Goal: Transaction & Acquisition: Purchase product/service

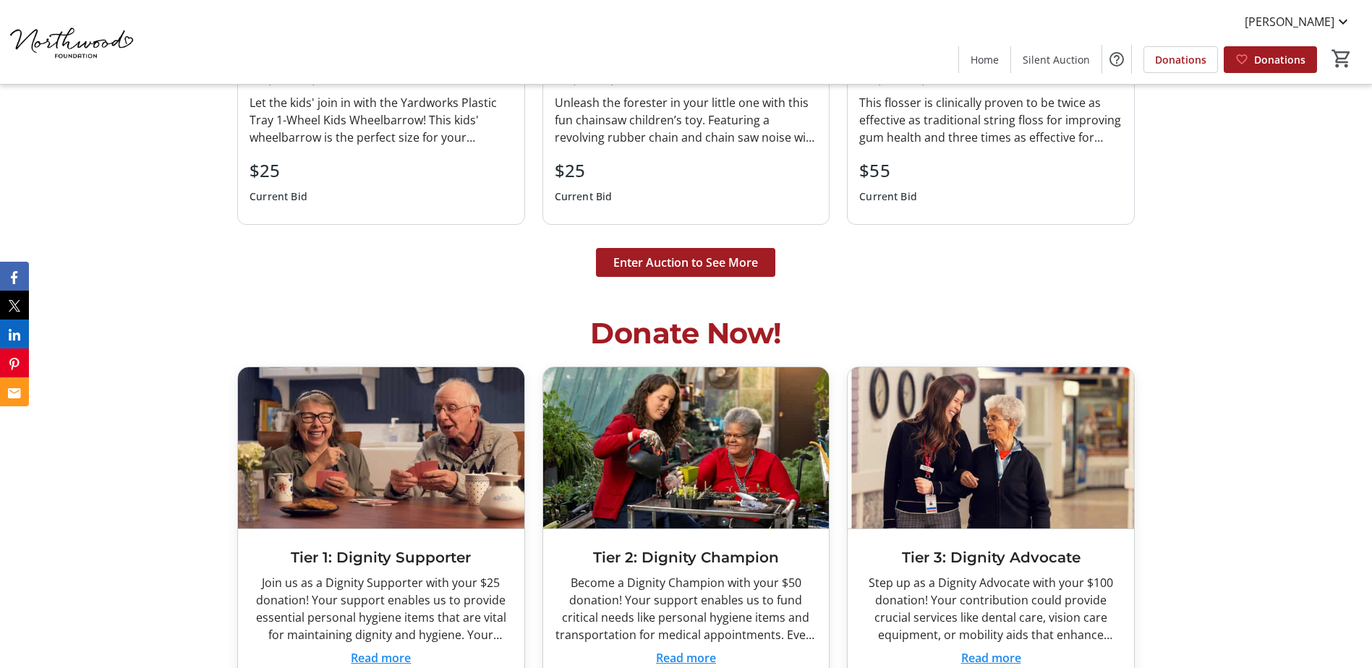
scroll to position [3977, 0]
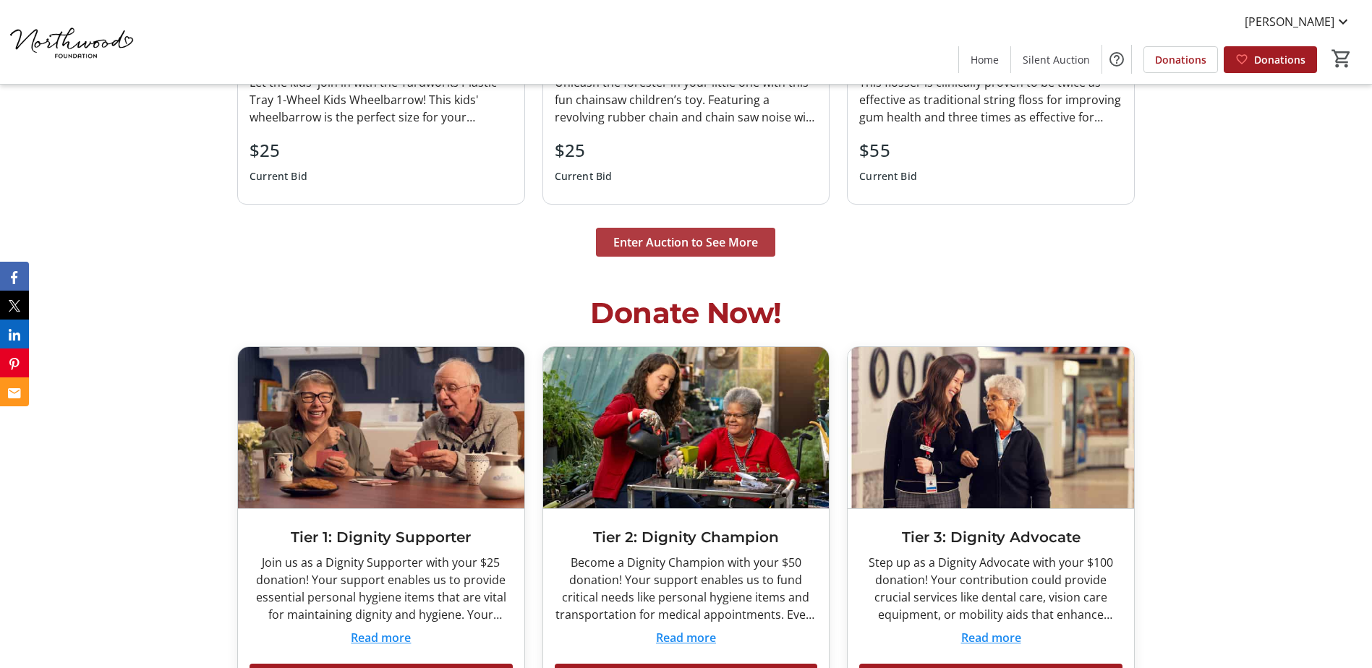
click at [691, 248] on span "Enter Auction to See More" at bounding box center [685, 242] width 145 height 17
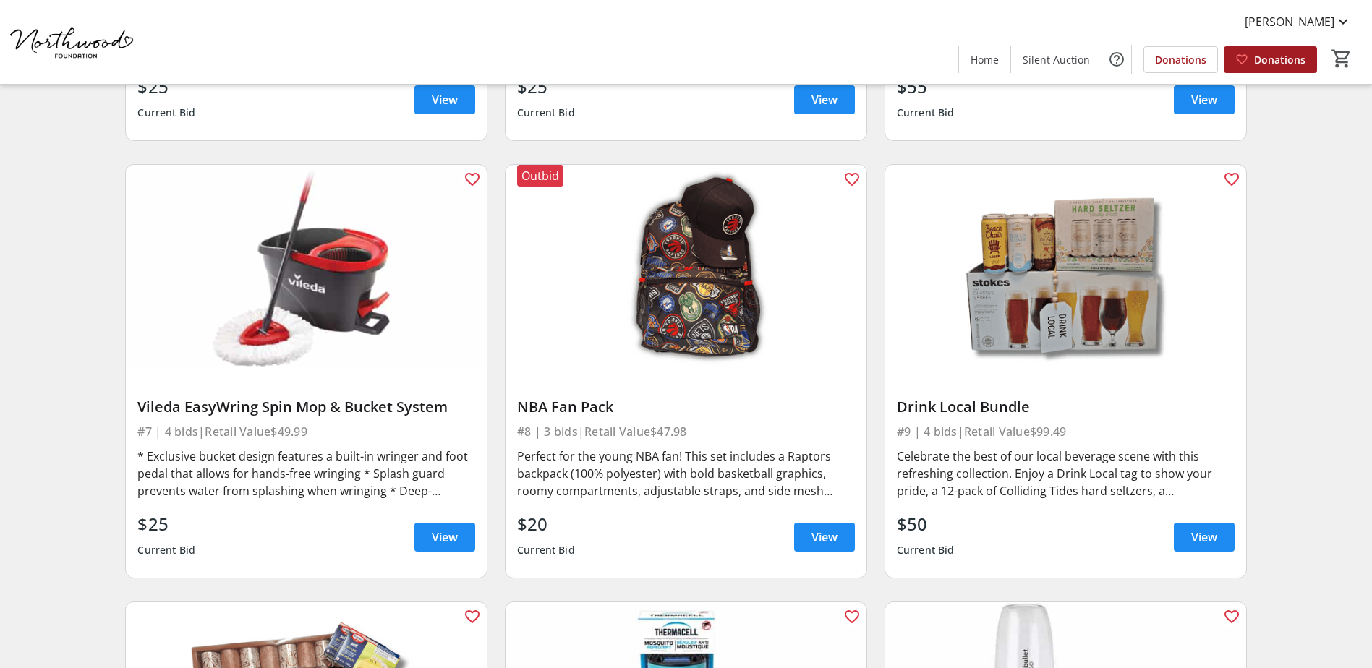
scroll to position [1012, 0]
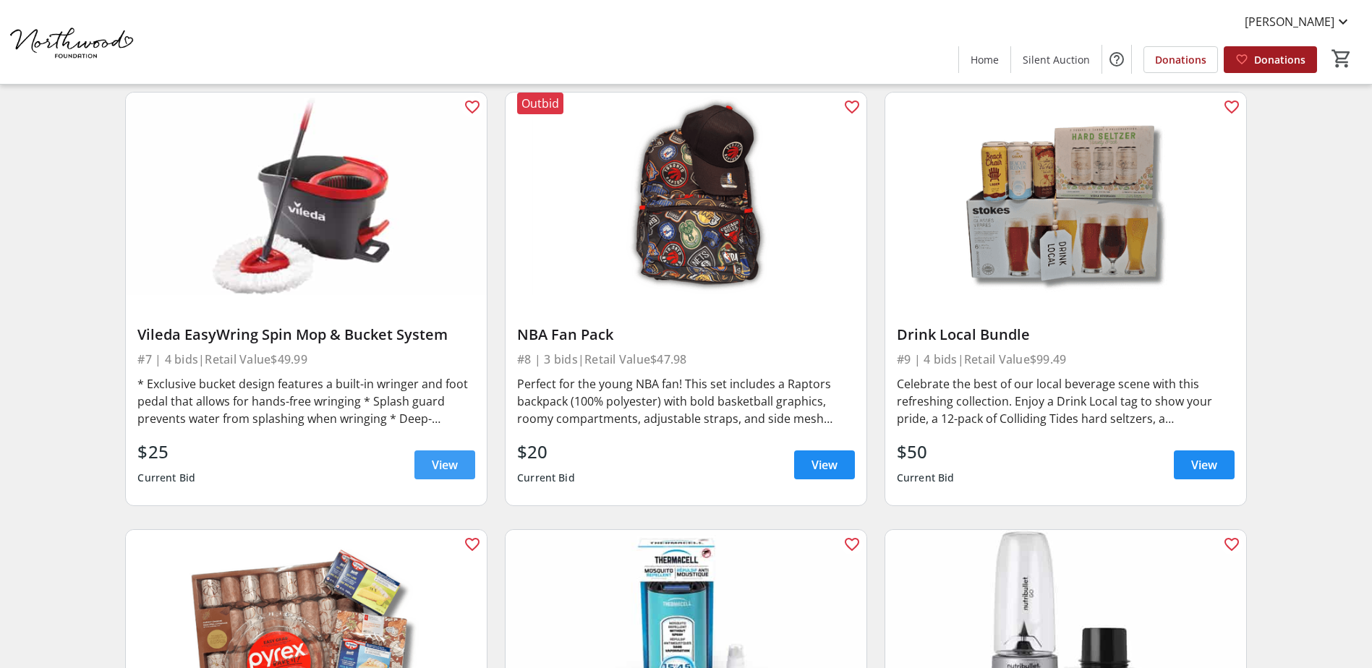
click at [444, 464] on span "View" at bounding box center [445, 464] width 26 height 17
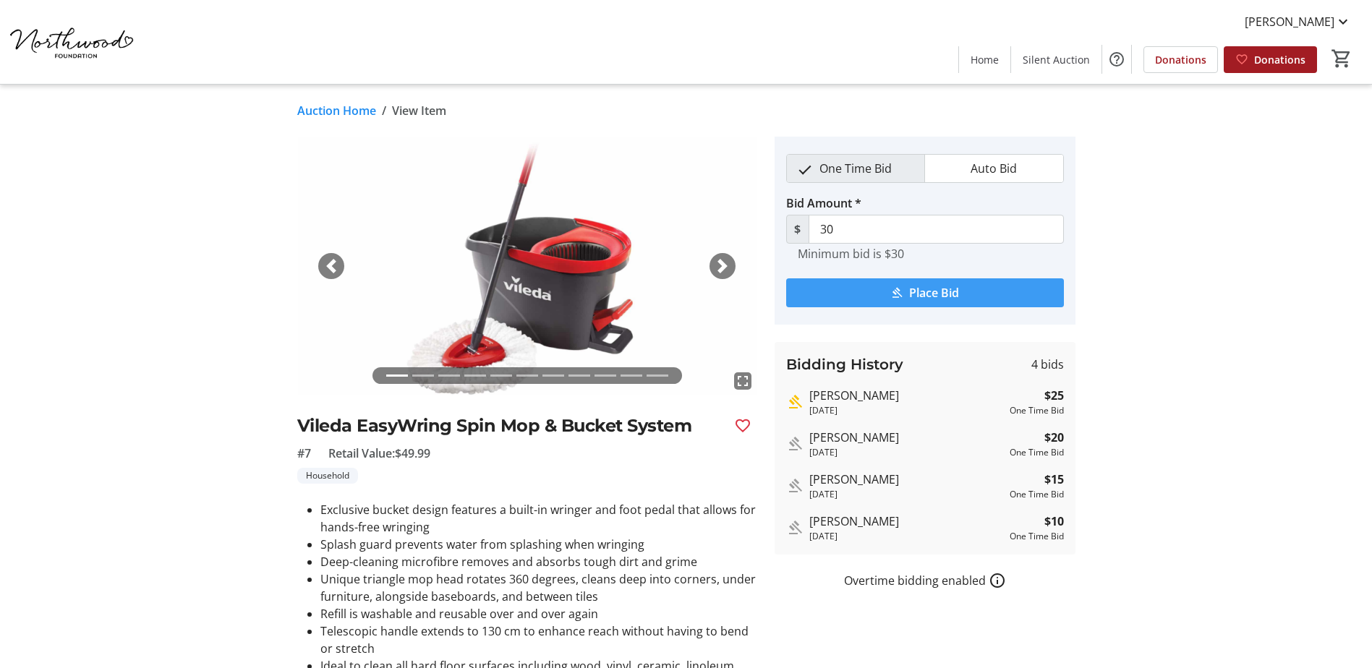
click at [948, 295] on span "Place Bid" at bounding box center [934, 292] width 50 height 17
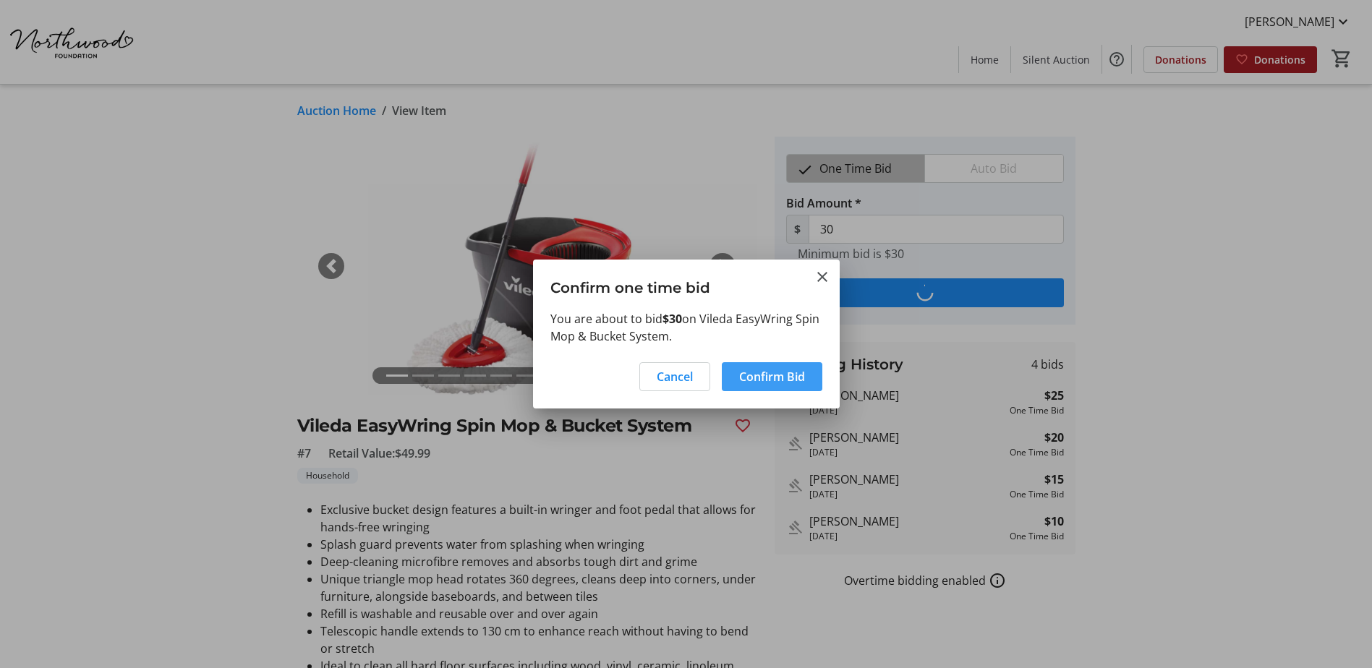
click at [767, 376] on span "Confirm Bid" at bounding box center [772, 376] width 66 height 17
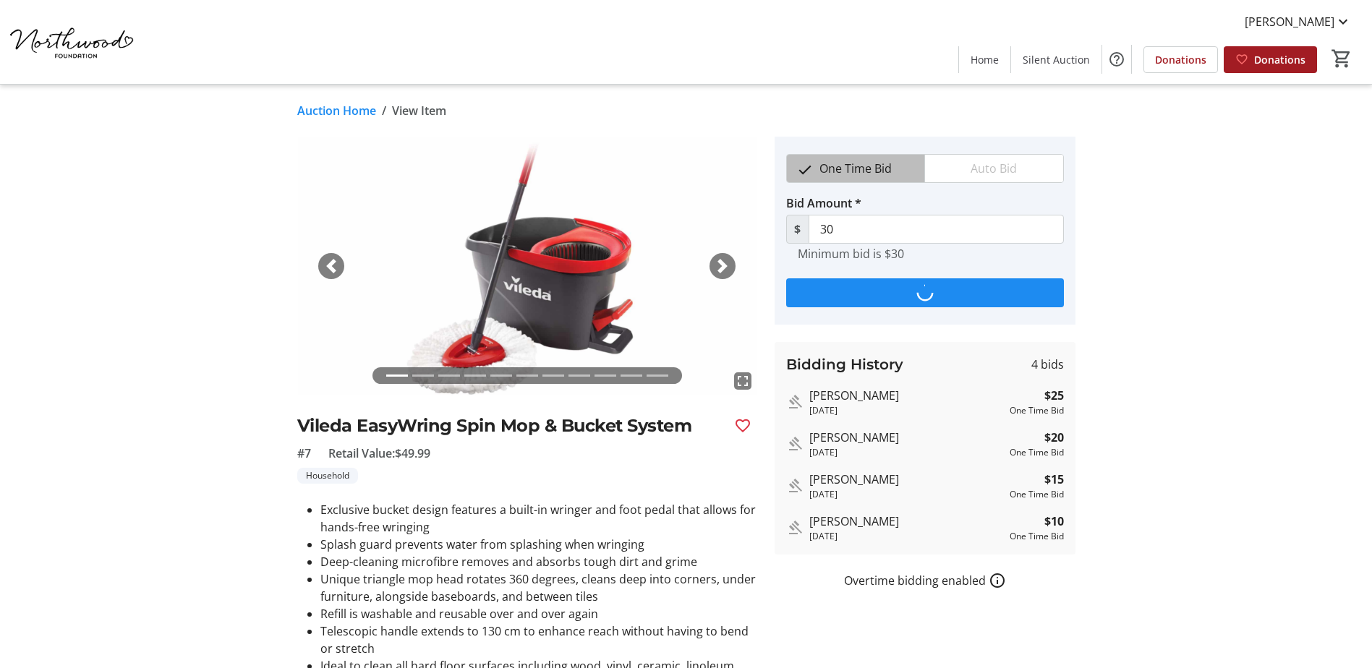
type input "35"
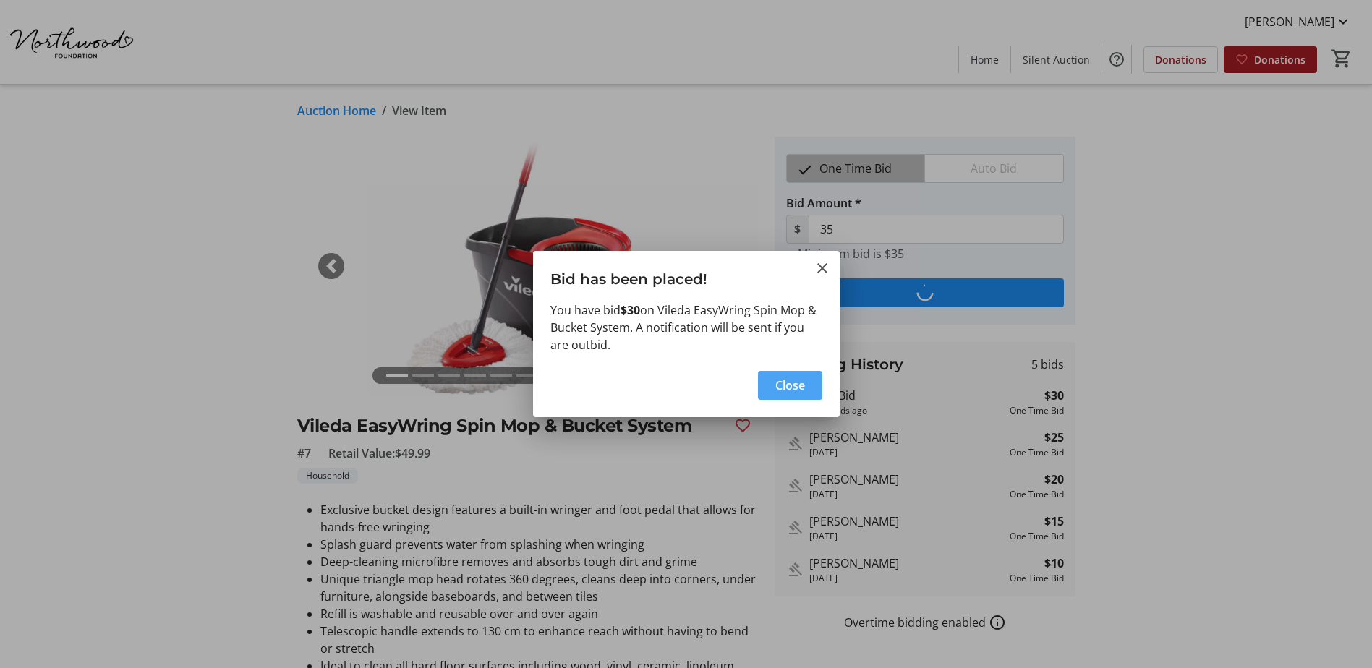
click at [782, 385] on span "Close" at bounding box center [790, 385] width 30 height 17
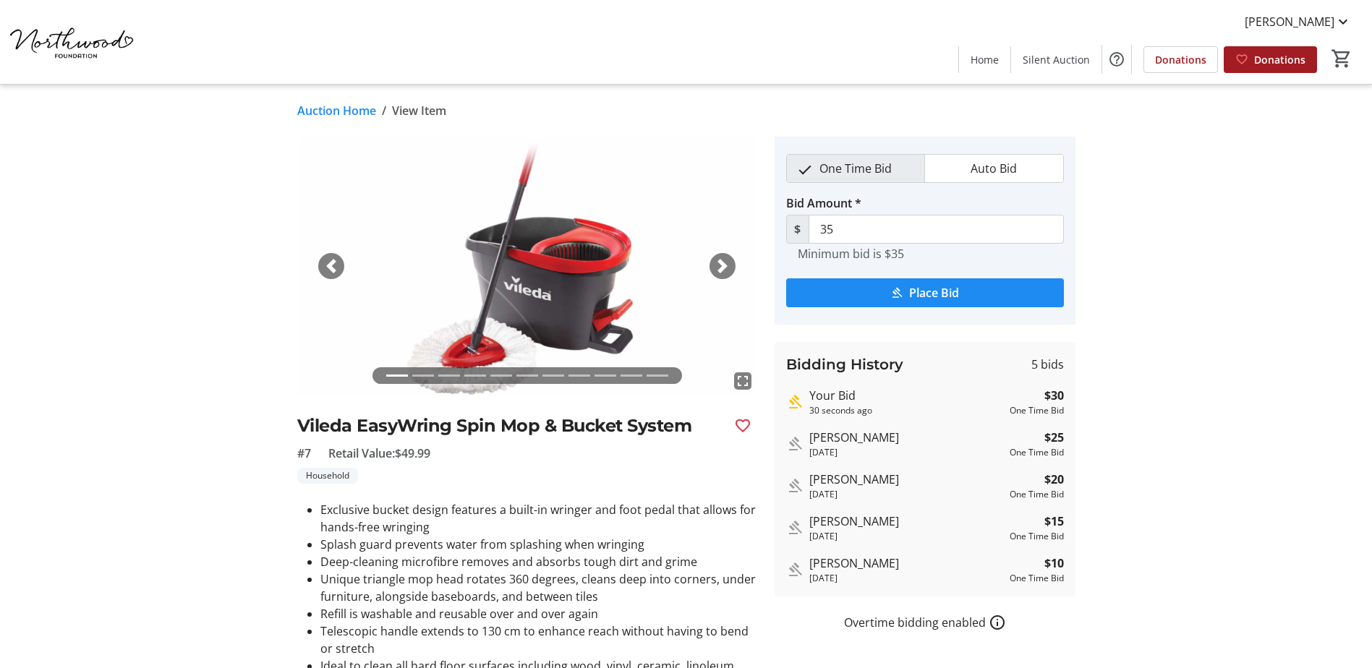
click at [800, 406] on mat-icon "Highest bid" at bounding box center [794, 401] width 17 height 17
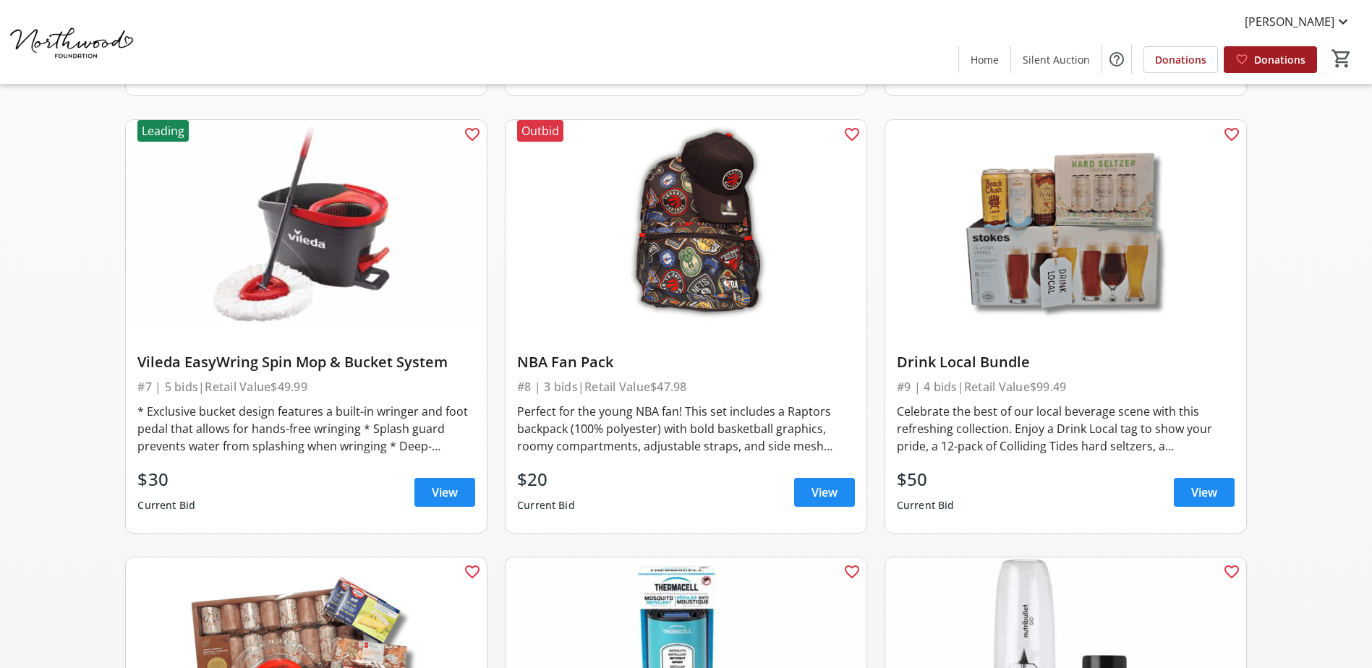
scroll to position [999, 0]
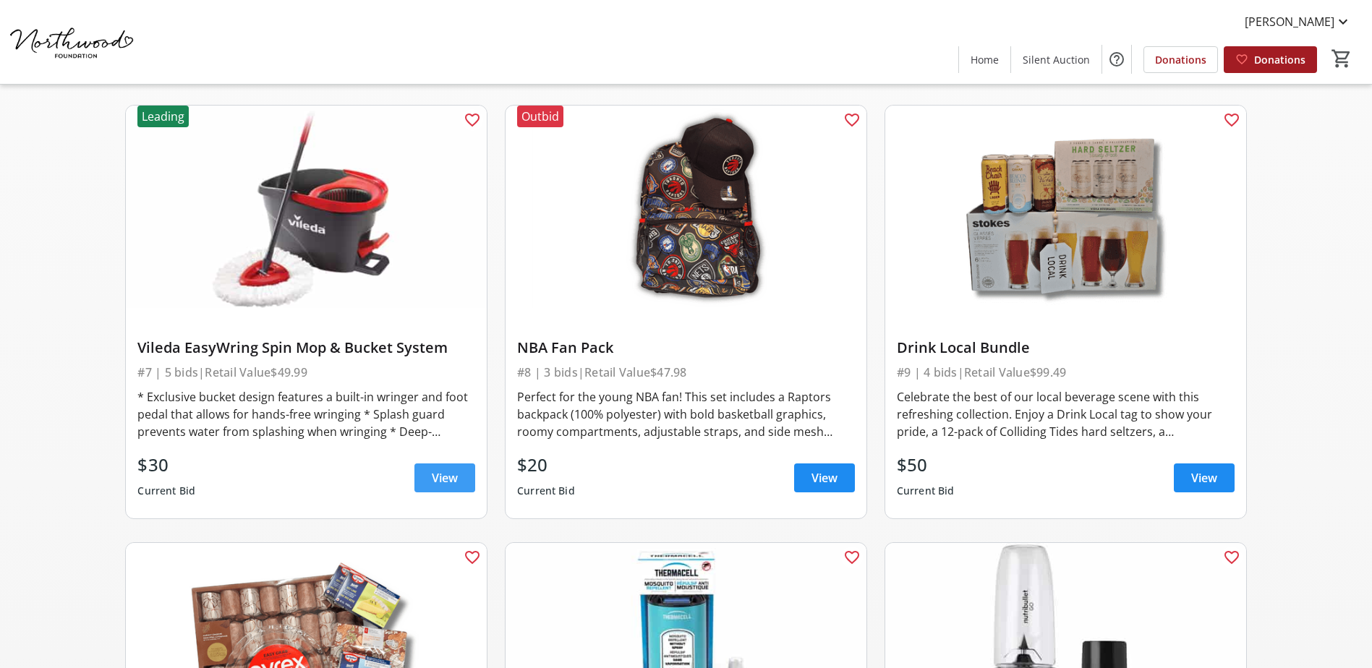
click at [448, 481] on span "View" at bounding box center [445, 477] width 26 height 17
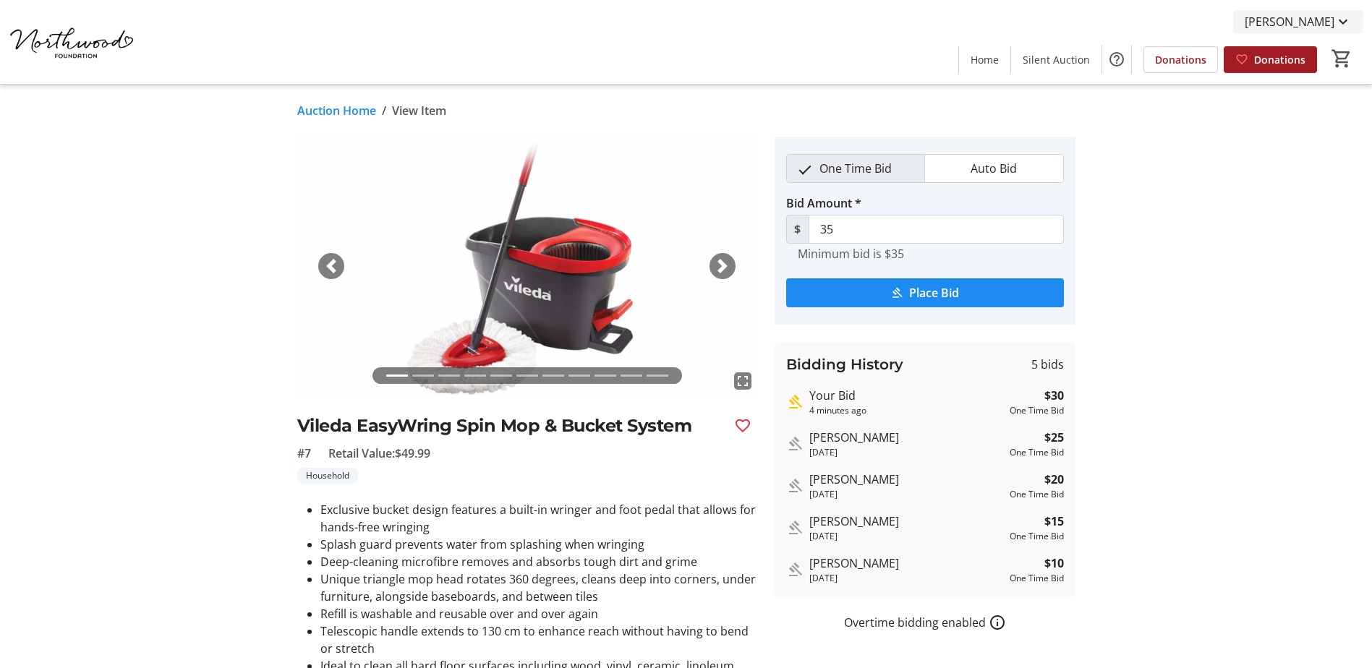
click at [1343, 19] on mat-icon at bounding box center [1342, 21] width 17 height 17
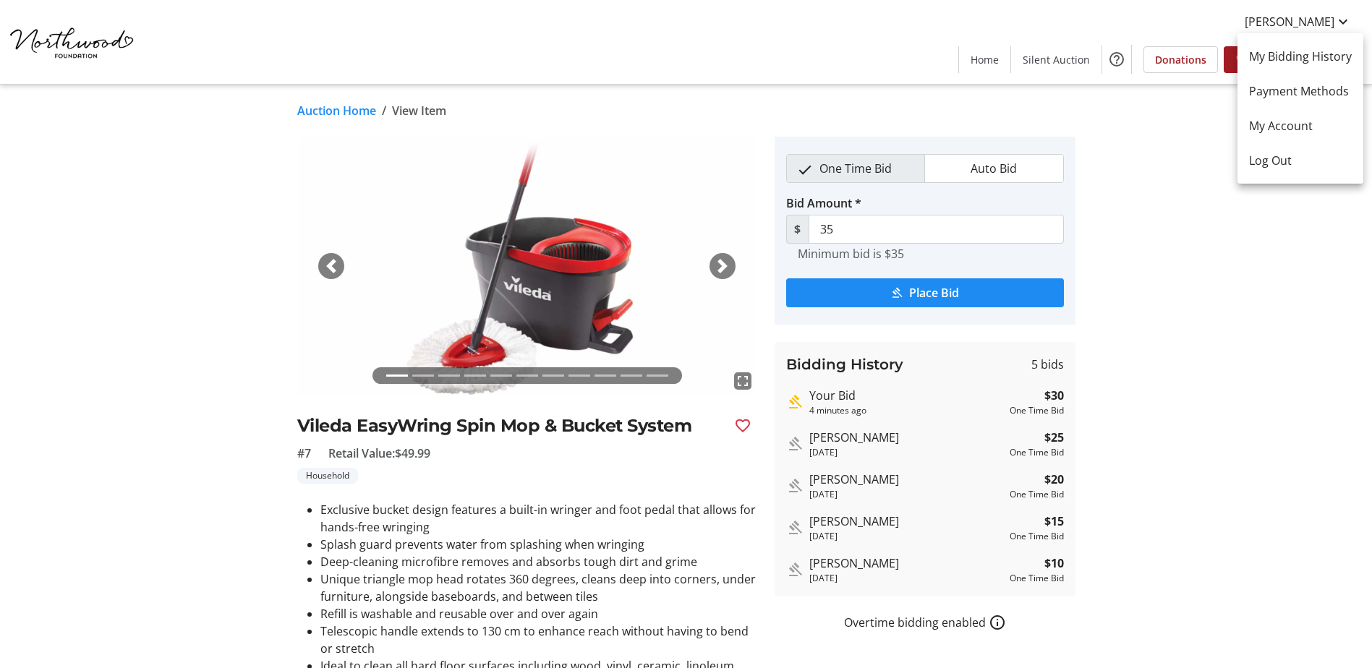
click at [1227, 307] on div at bounding box center [686, 334] width 1372 height 668
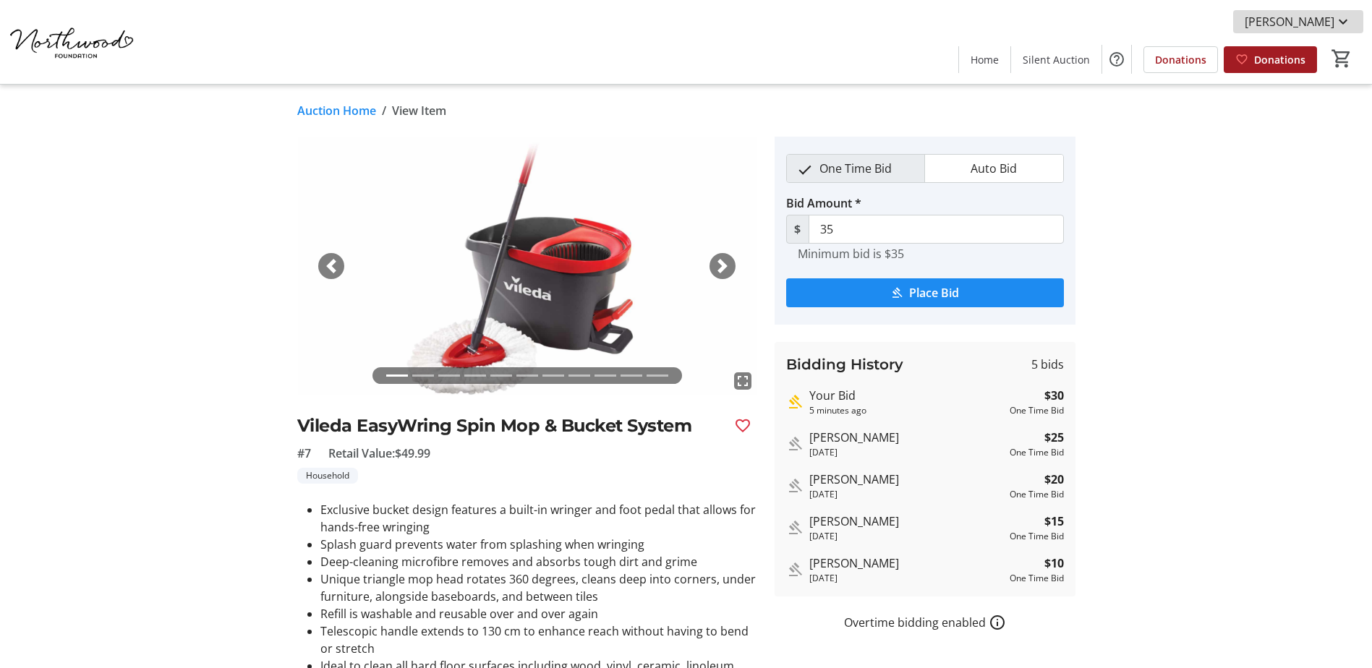
click at [1345, 23] on mat-icon at bounding box center [1342, 21] width 17 height 17
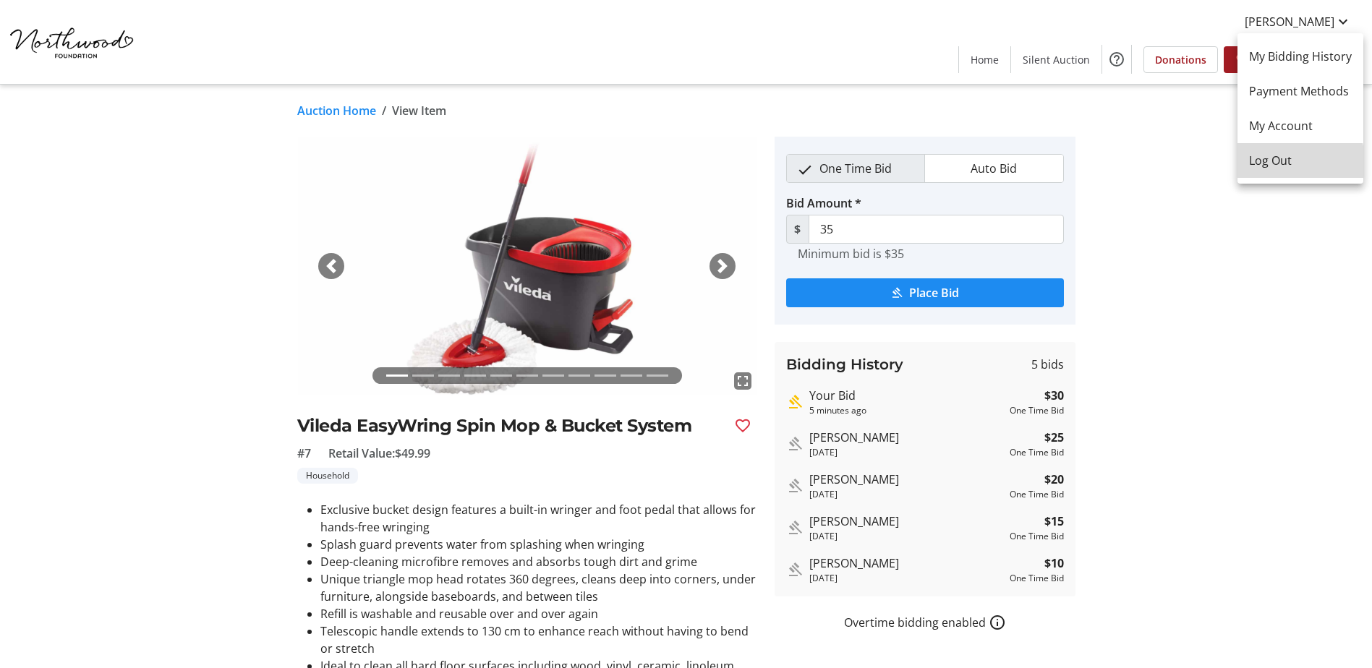
click at [1294, 163] on span "Log Out" at bounding box center [1300, 160] width 103 height 17
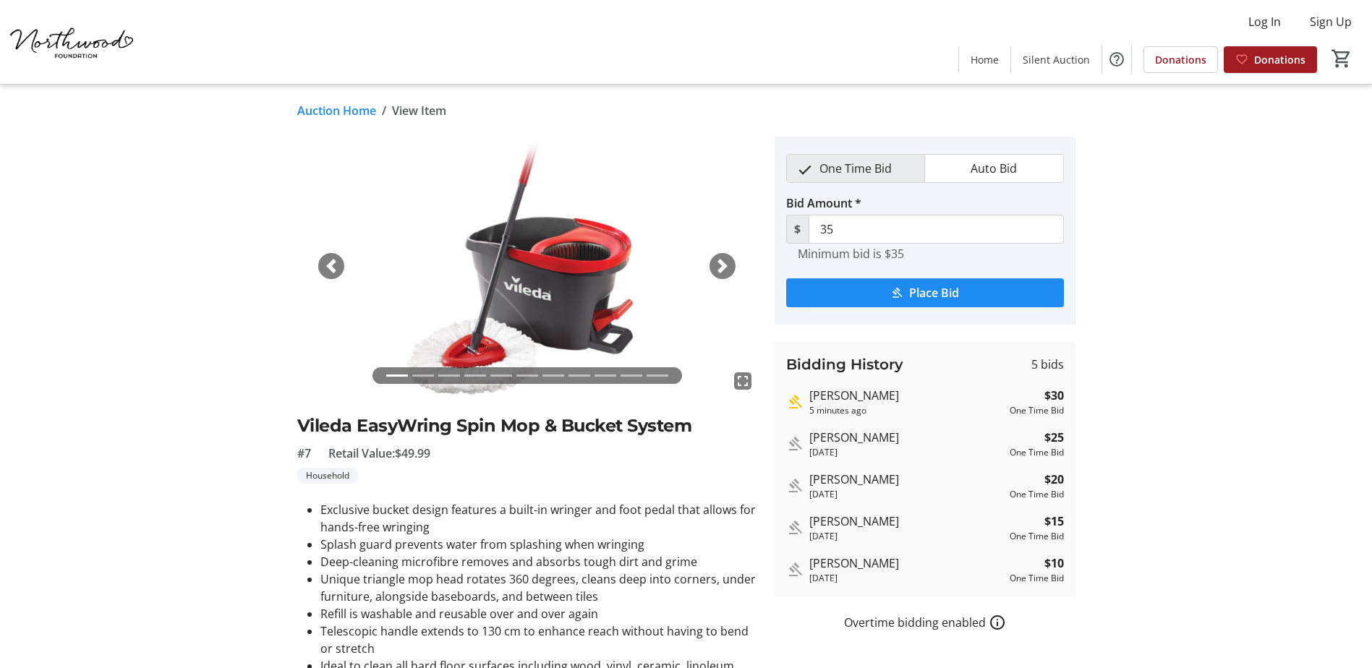
drag, startPoint x: 1248, startPoint y: 312, endPoint x: 1245, endPoint y: 319, distance: 7.8
click at [1248, 319] on tr-auction-item-details-ui "Auction Home / View Item fullscreen fullscreen fullscreen fullscreen fullscreen…" at bounding box center [686, 439] width 1372 height 709
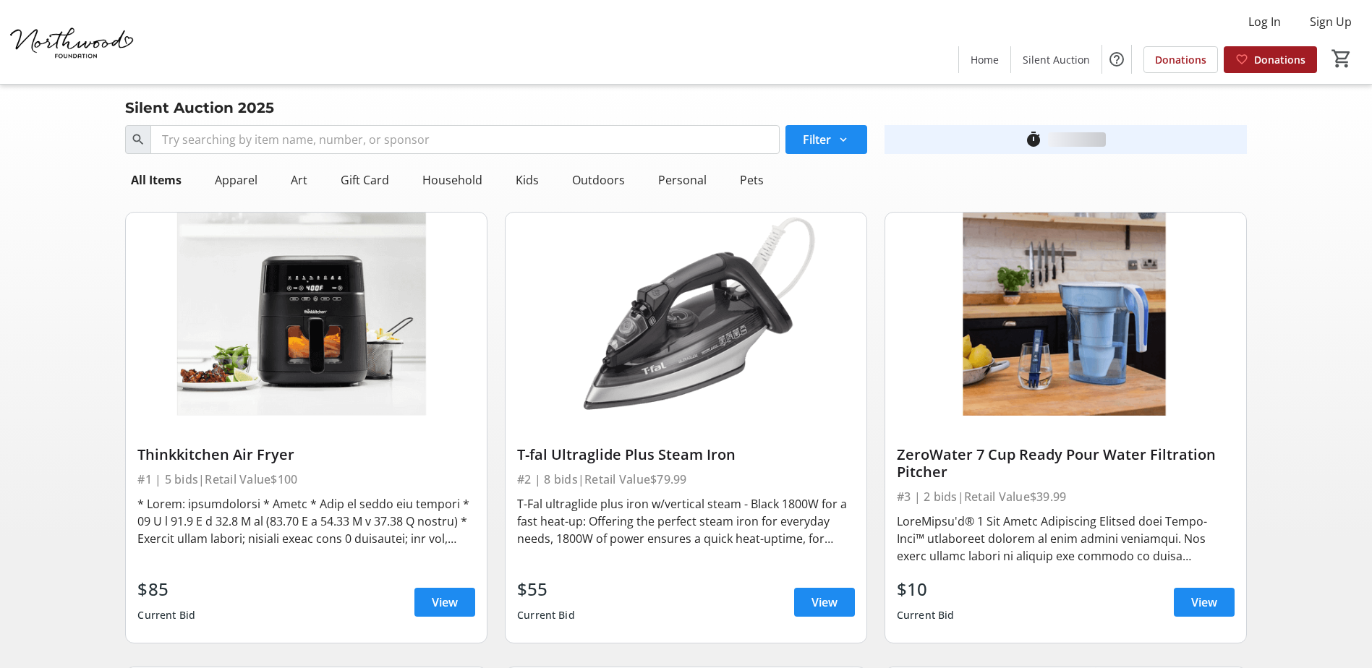
scroll to position [999, 0]
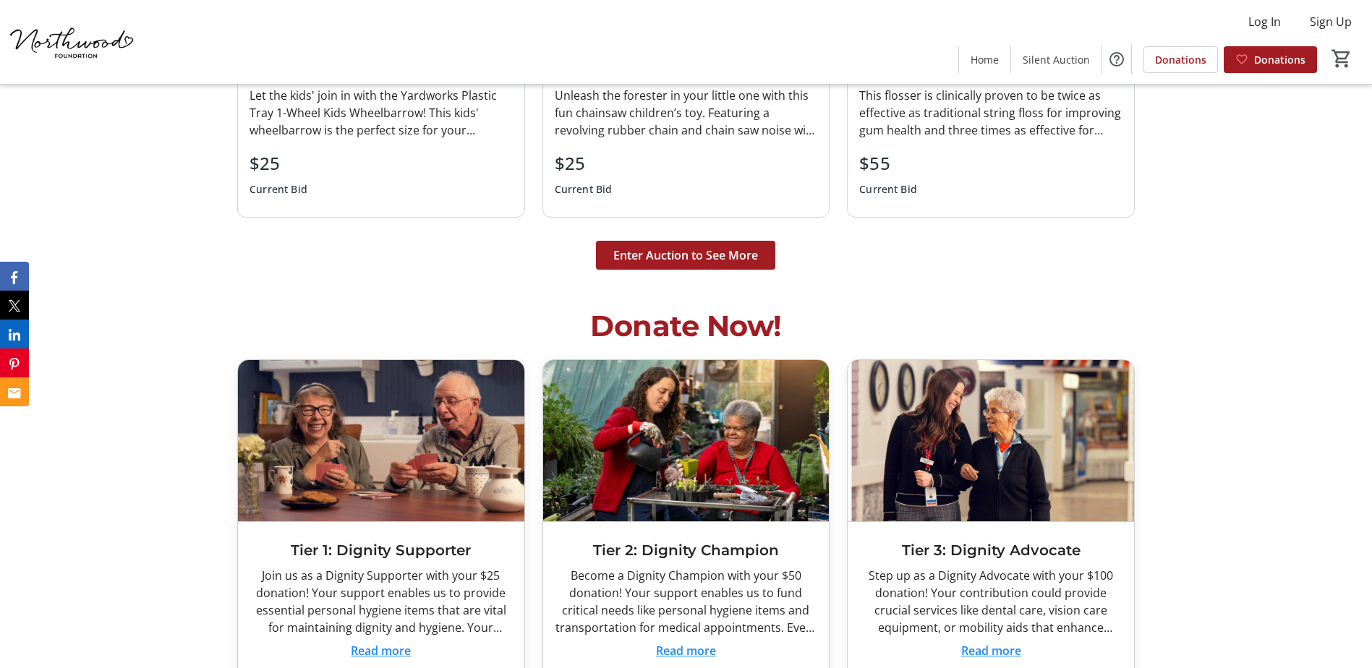
scroll to position [3977, 0]
